Goal: Navigation & Orientation: Find specific page/section

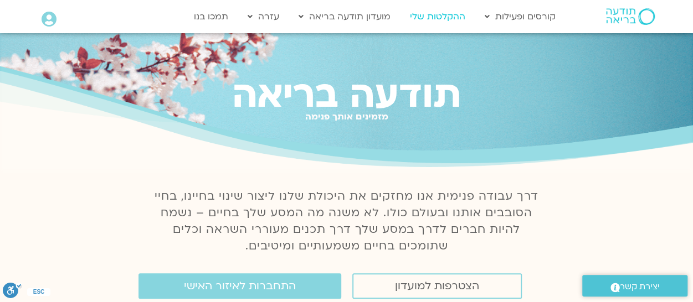
click at [446, 17] on link "ההקלטות שלי" at bounding box center [437, 16] width 66 height 21
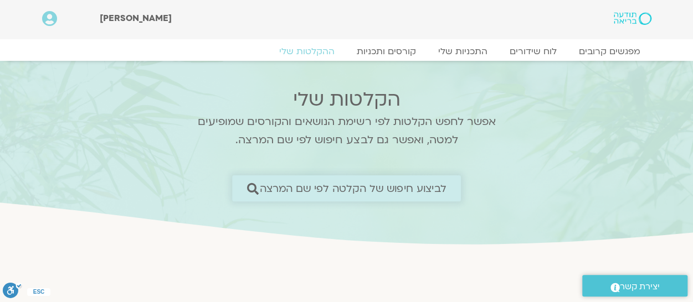
click at [394, 184] on span "לביצוע חיפוש של הקלטה לפי שם המרצה" at bounding box center [353, 189] width 187 height 12
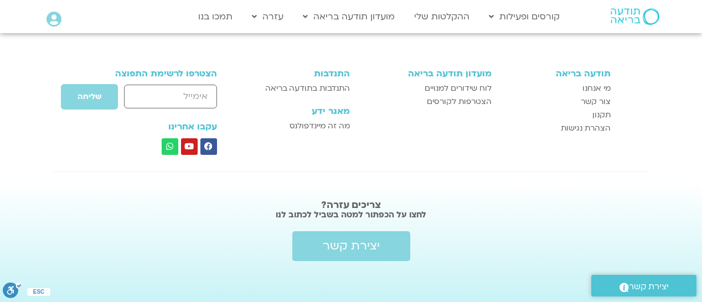
scroll to position [915, 0]
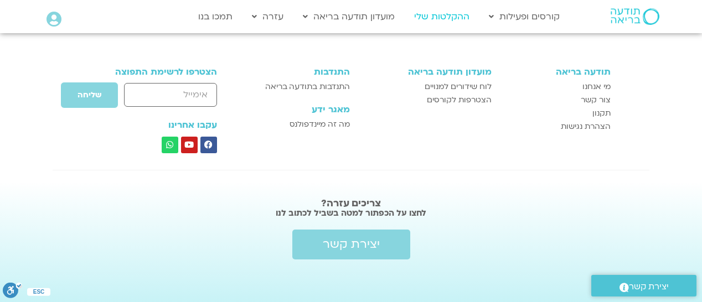
click at [457, 18] on link "ההקלטות שלי" at bounding box center [442, 16] width 66 height 21
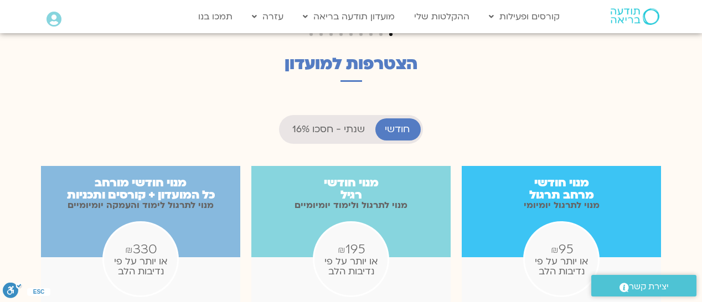
scroll to position [9, 0]
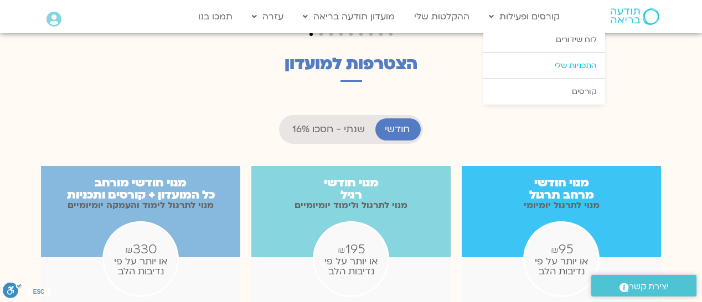
click at [541, 60] on link "התכניות שלי" at bounding box center [544, 65] width 122 height 25
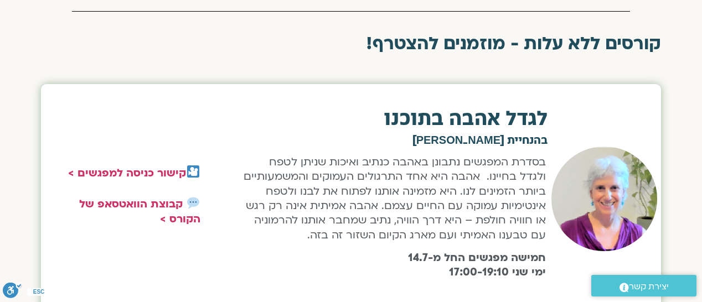
scroll to position [443, 0]
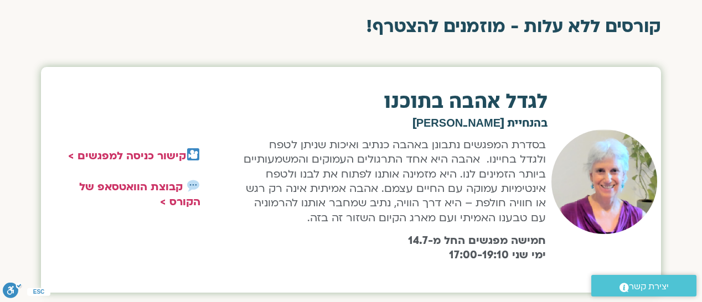
click at [592, 202] on img at bounding box center [604, 182] width 106 height 105
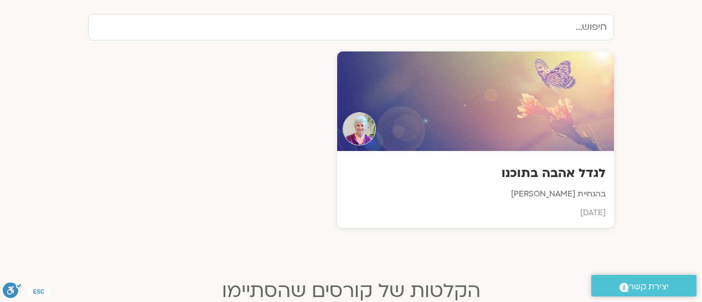
scroll to position [388, 0]
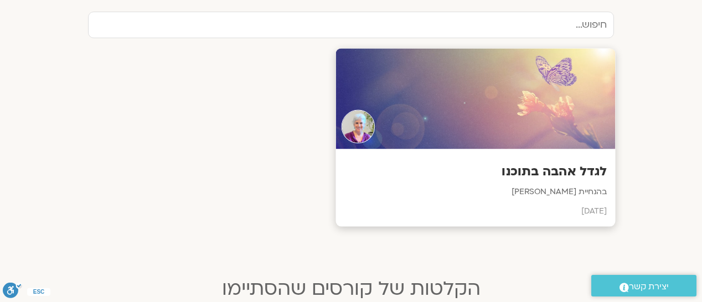
click at [430, 110] on div at bounding box center [476, 99] width 280 height 101
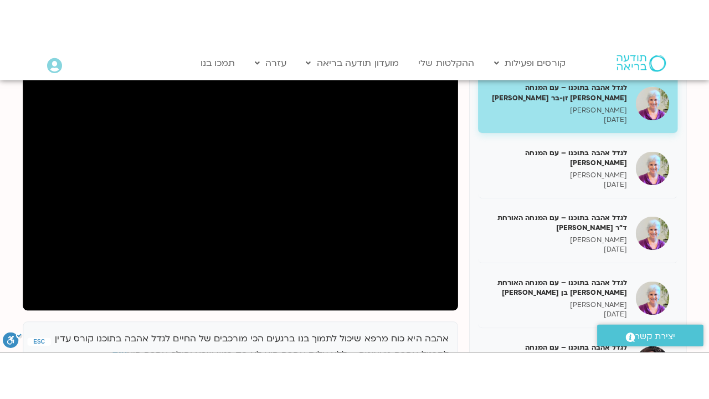
scroll to position [221, 0]
